Goal: Task Accomplishment & Management: Use online tool/utility

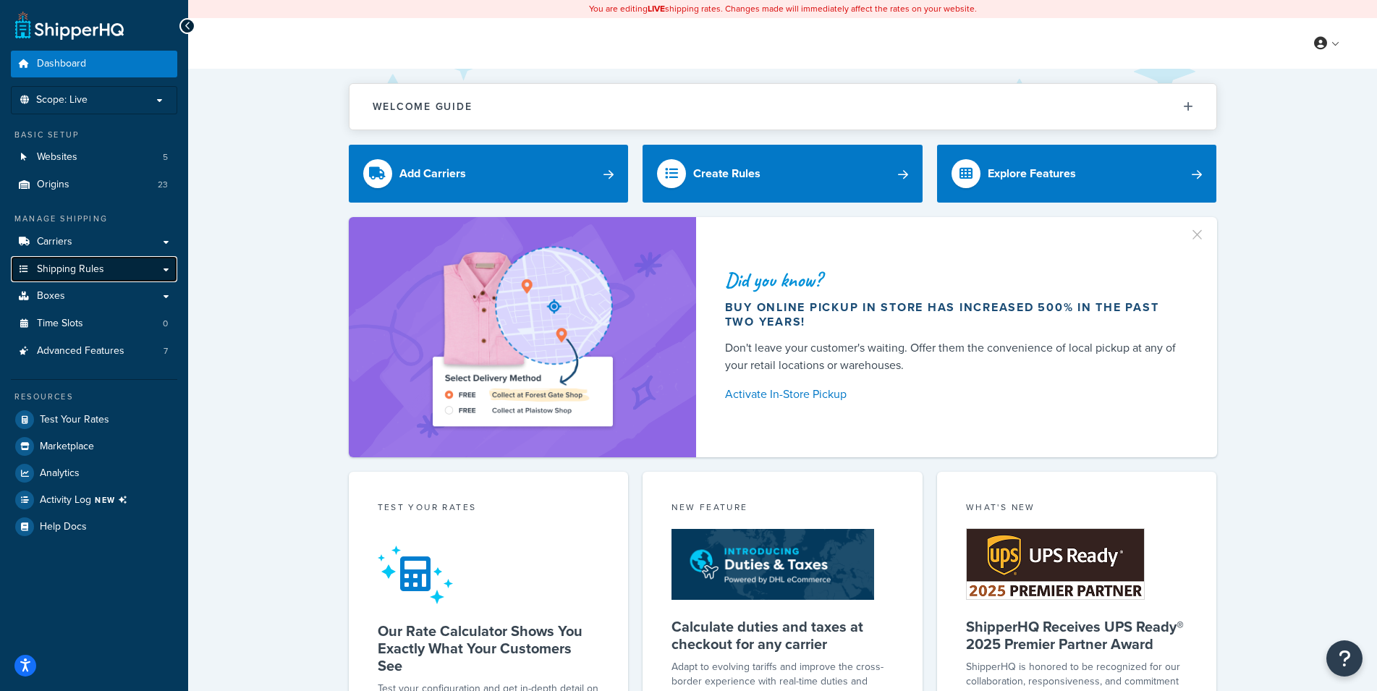
click at [59, 274] on span "Shipping Rules" at bounding box center [70, 269] width 67 height 12
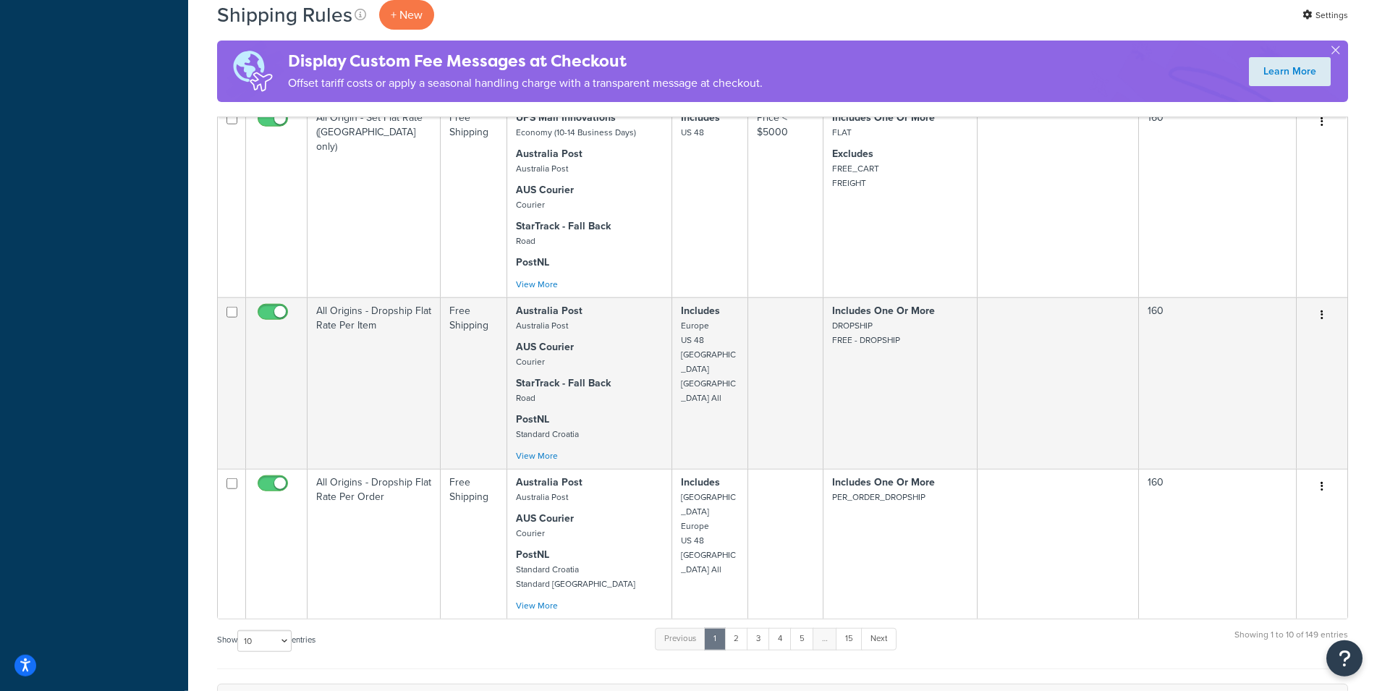
scroll to position [1431, 0]
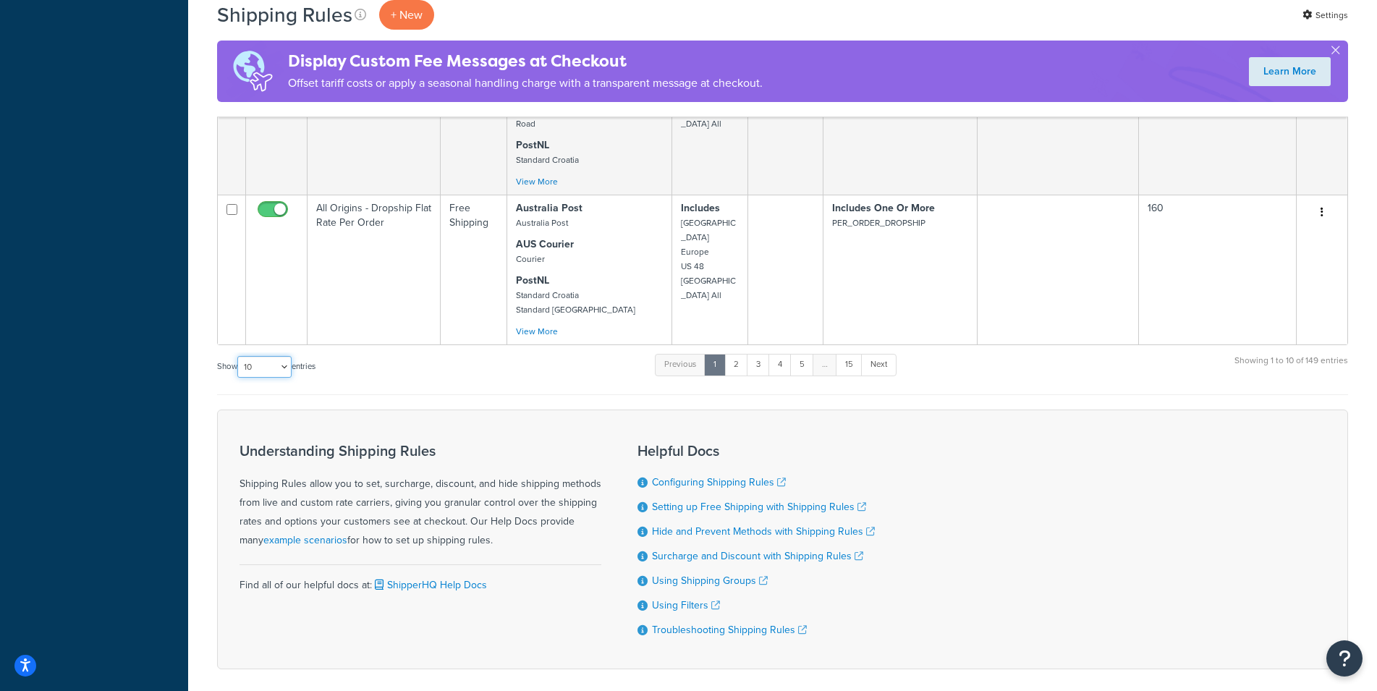
click at [237, 356] on select "10 15 25 50 100 1000" at bounding box center [264, 367] width 54 height 22
select select "1000"
click option "1000" at bounding box center [0, 0] width 0 height 0
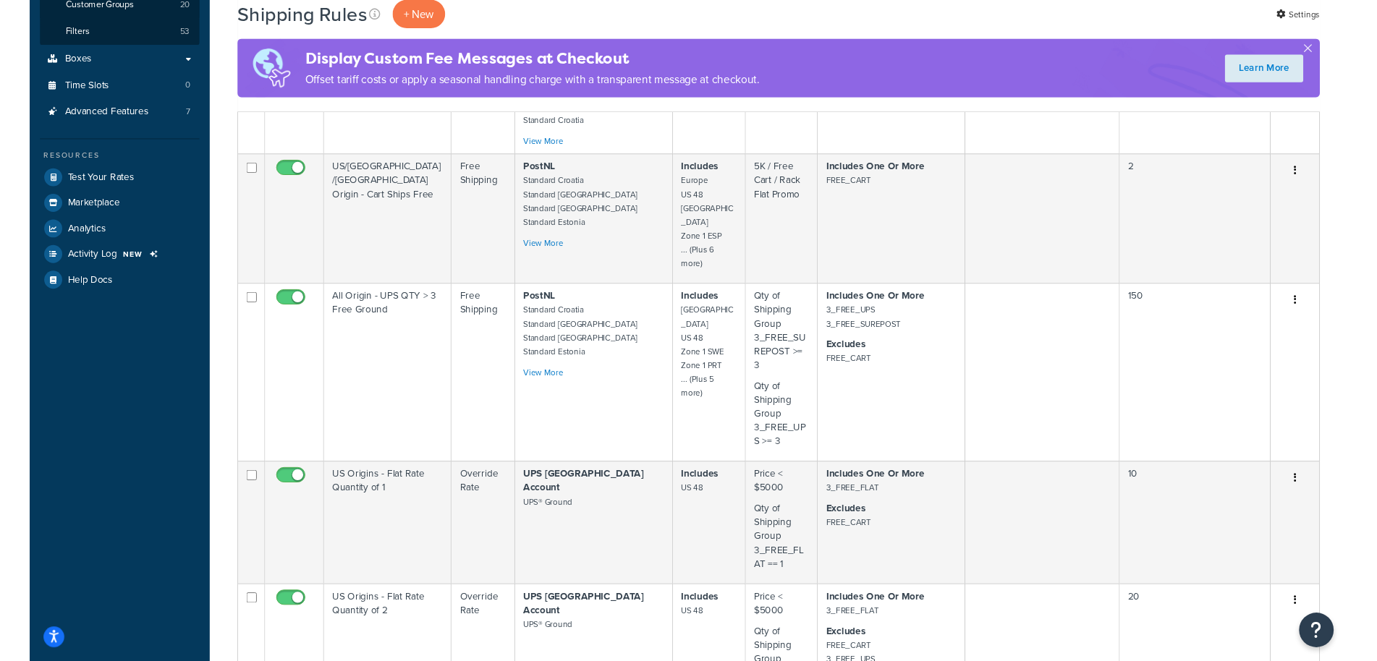
scroll to position [0, 0]
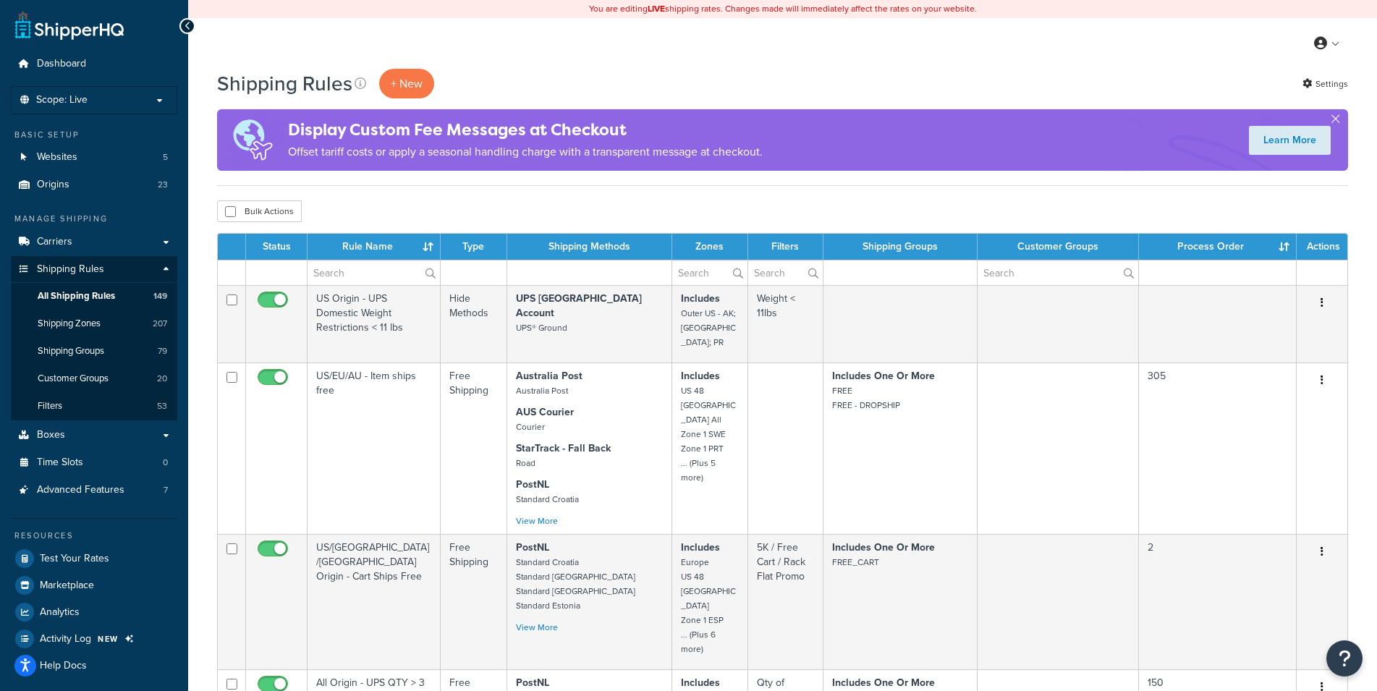
click at [388, 203] on div "Bulk Actions Duplicate Delete" at bounding box center [782, 211] width 1131 height 22
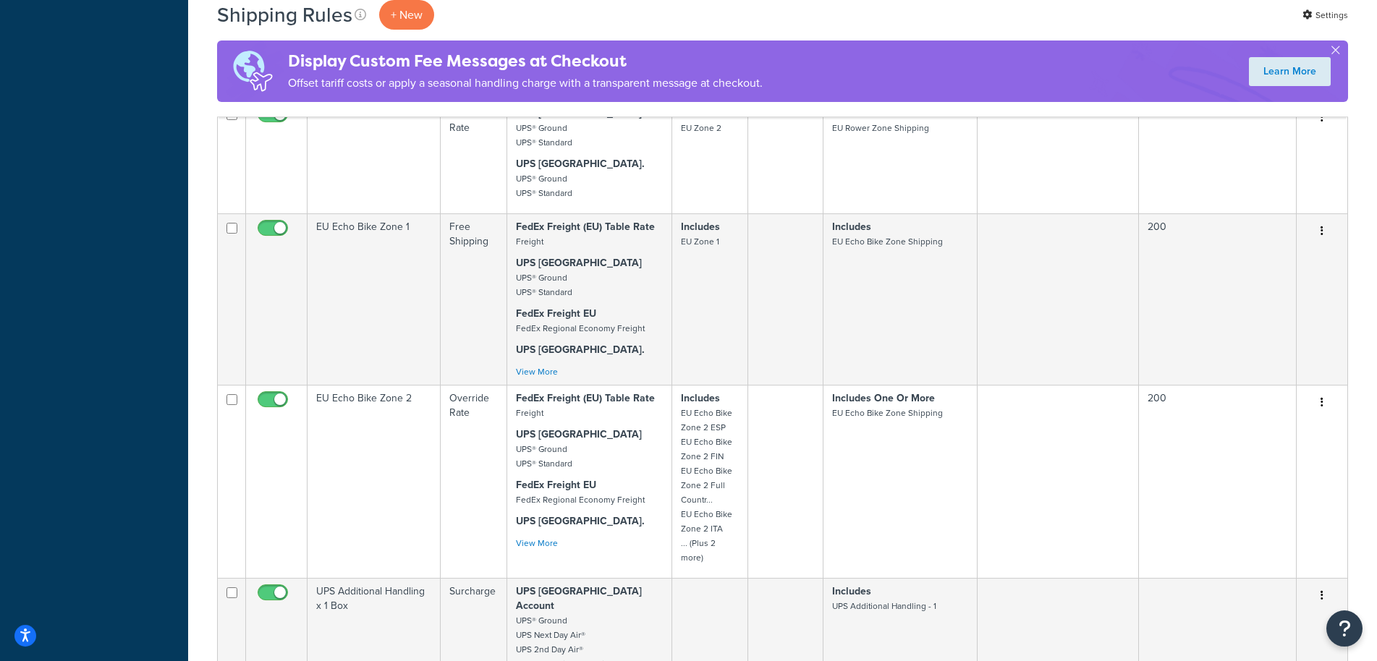
scroll to position [11174, 0]
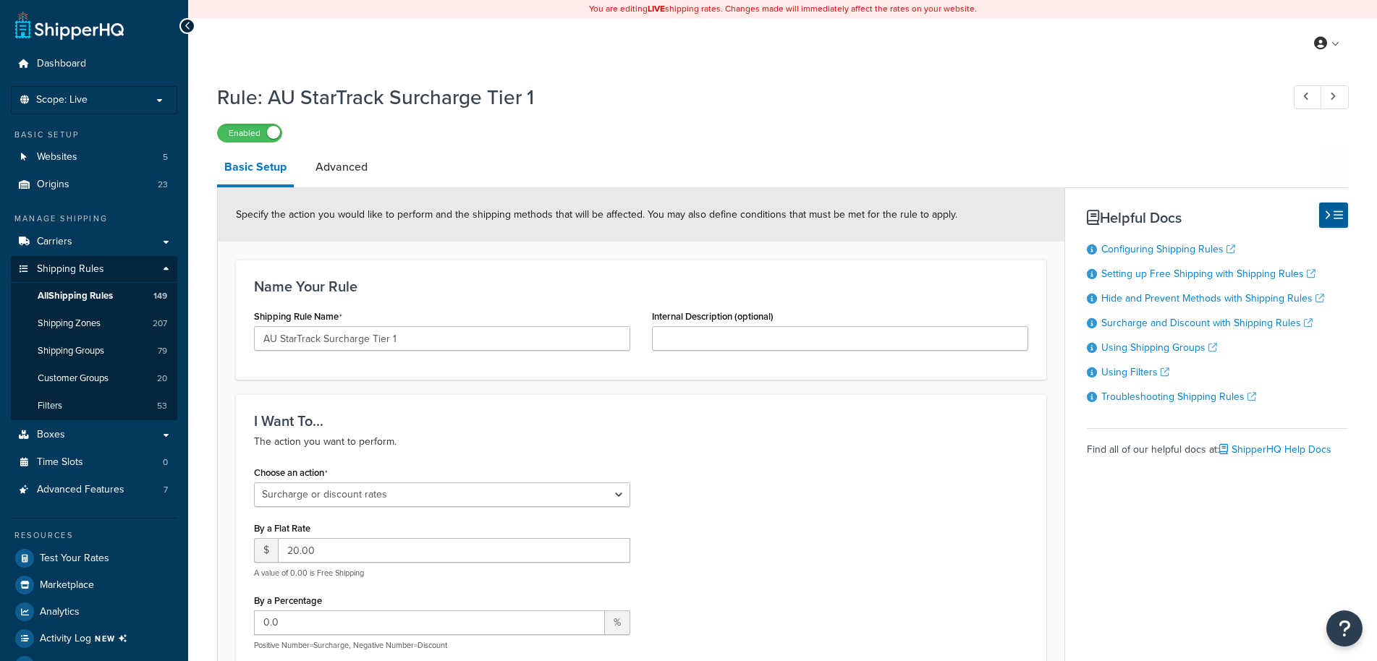
select select "SURCHARGE"
select select "ITEM"
